Goal: Information Seeking & Learning: Learn about a topic

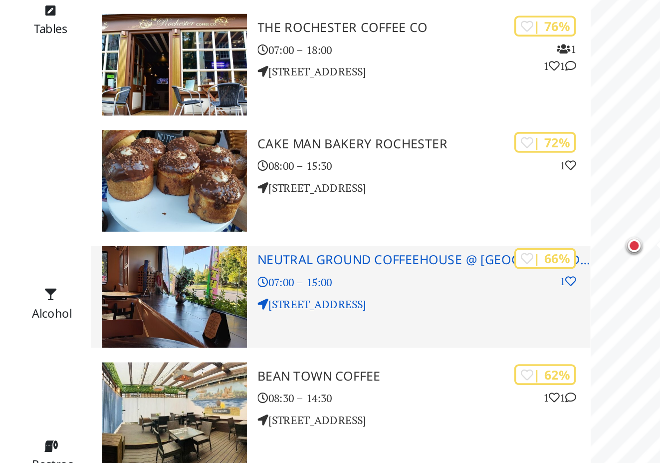
click at [171, 270] on img at bounding box center [211, 298] width 80 height 56
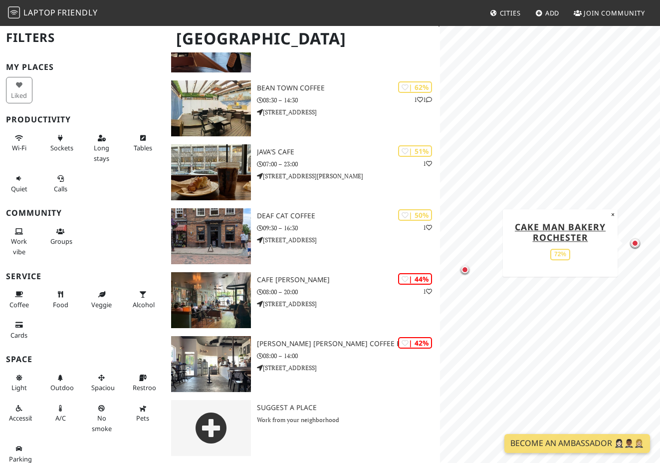
scroll to position [253, 0]
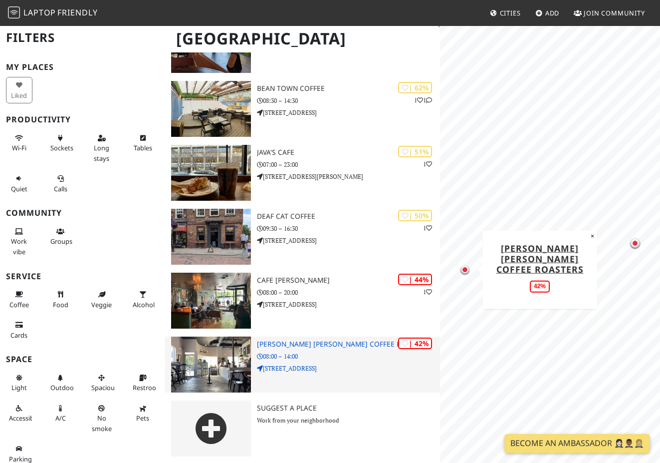
click at [226, 354] on img at bounding box center [211, 364] width 80 height 56
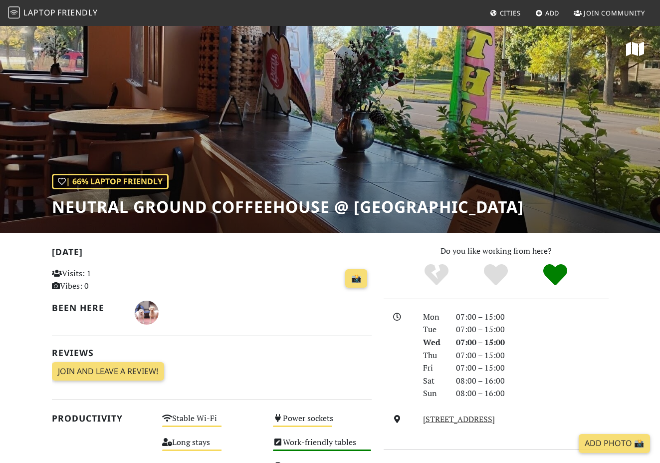
click at [254, 137] on div "| 66% Laptop Friendly Neutral Ground Coffeehouse @ [GEOGRAPHIC_DATA]" at bounding box center [330, 129] width 660 height 208
click at [225, 207] on h1 "Neutral Ground Coffeehouse @ [GEOGRAPHIC_DATA]" at bounding box center [288, 206] width 472 height 19
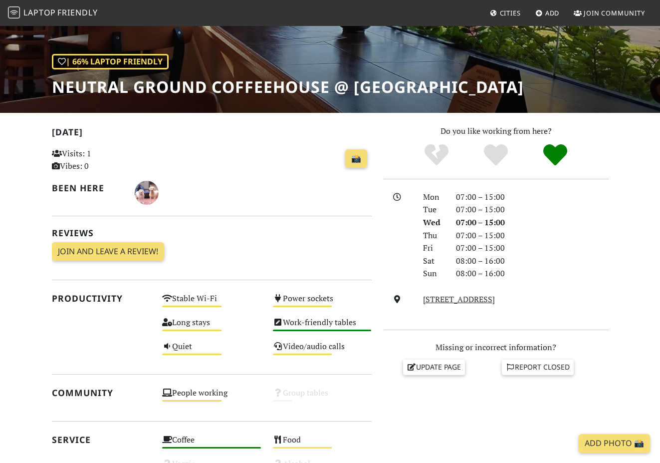
scroll to position [120, 0]
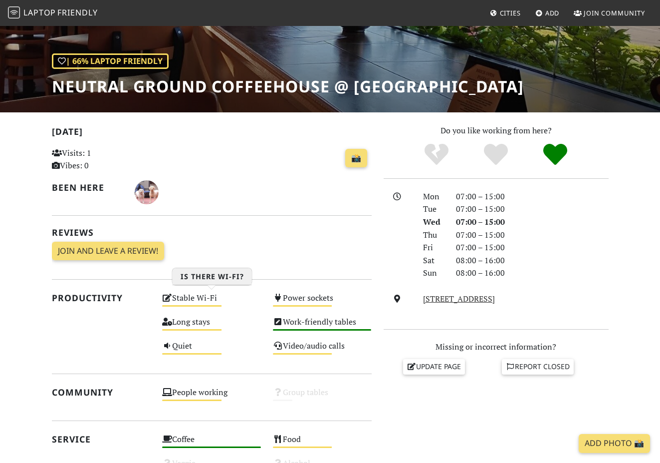
click at [195, 296] on div "Stable Wi-Fi Medium" at bounding box center [211, 303] width 111 height 24
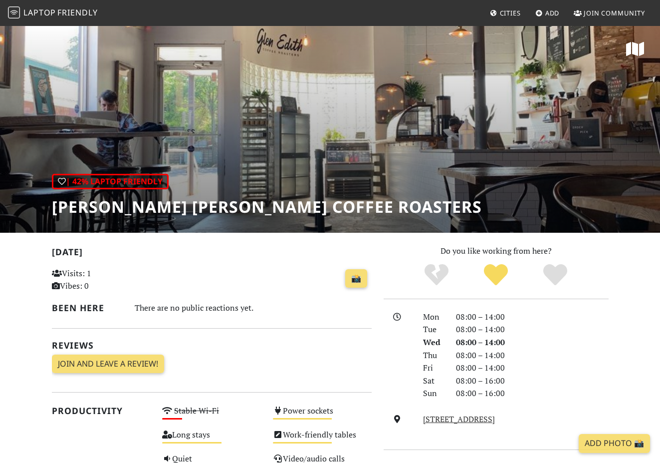
click at [197, 204] on h1 "Glen Edith Coffee Roasters" at bounding box center [267, 206] width 430 height 19
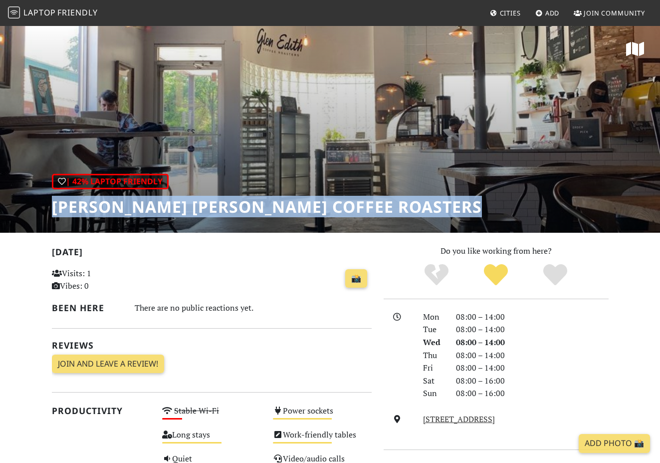
click at [197, 204] on h1 "Glen Edith Coffee Roasters" at bounding box center [267, 206] width 430 height 19
copy div "Glen Edith Coffee Roasters"
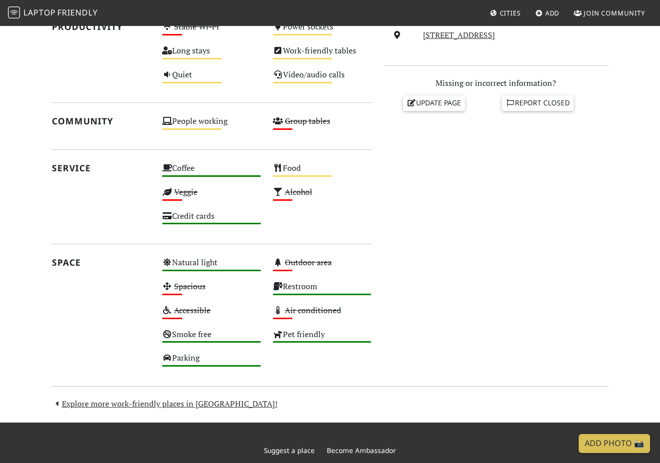
scroll to position [418, 0]
